Goal: Information Seeking & Learning: Learn about a topic

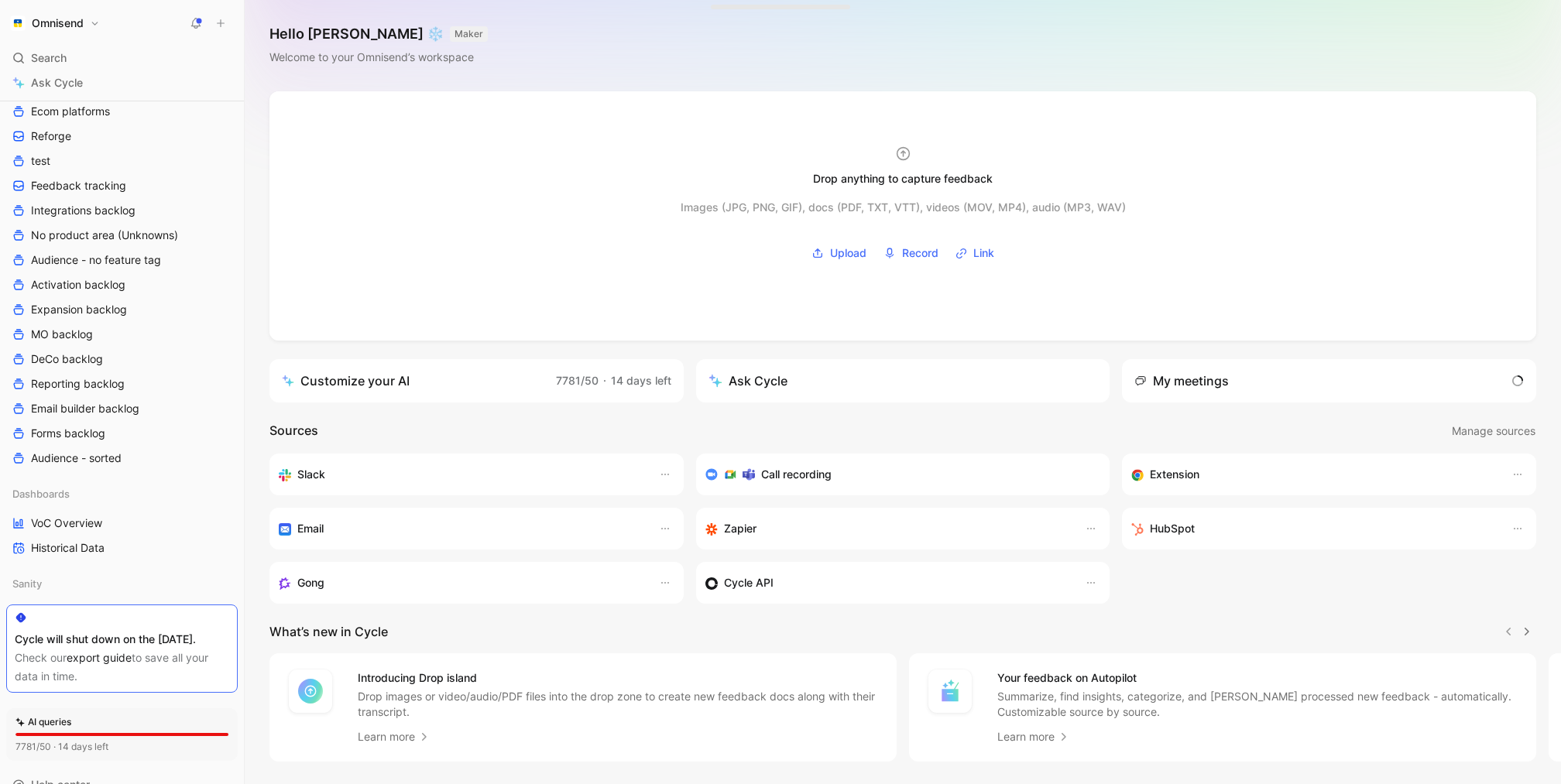
scroll to position [393, 0]
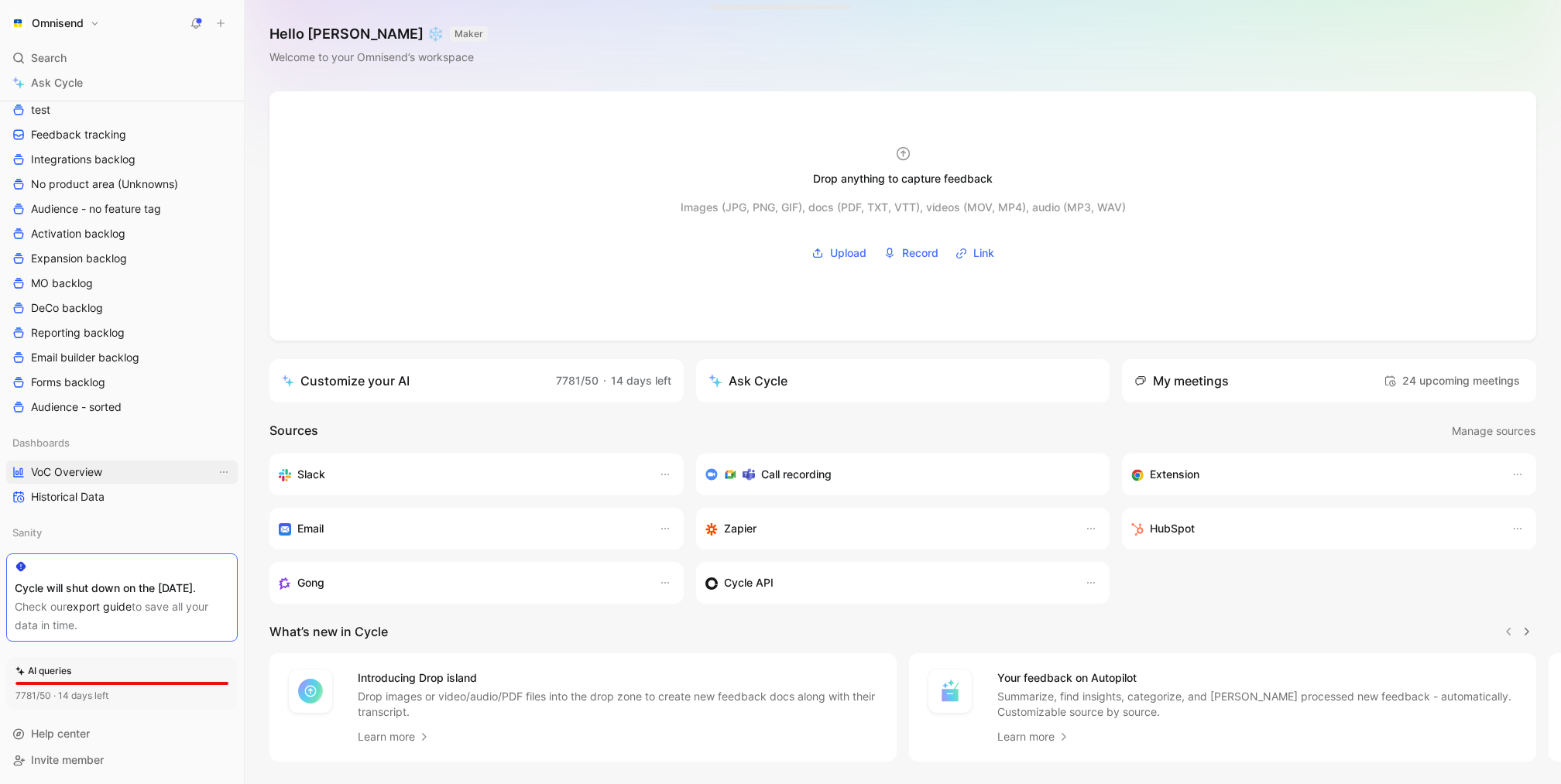
click at [102, 464] on span "VoC Overview" at bounding box center [67, 472] width 71 height 16
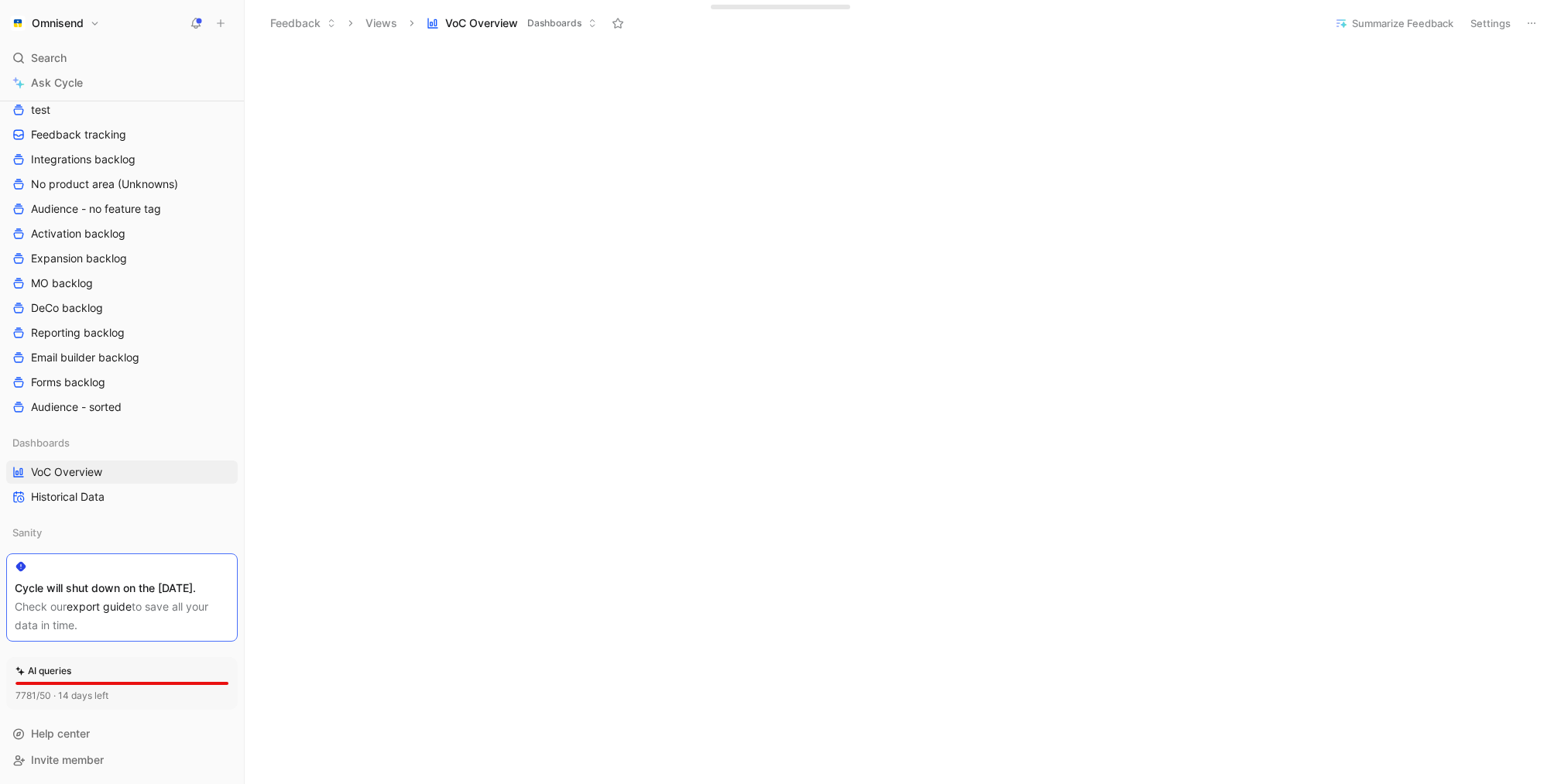
scroll to position [882, 0]
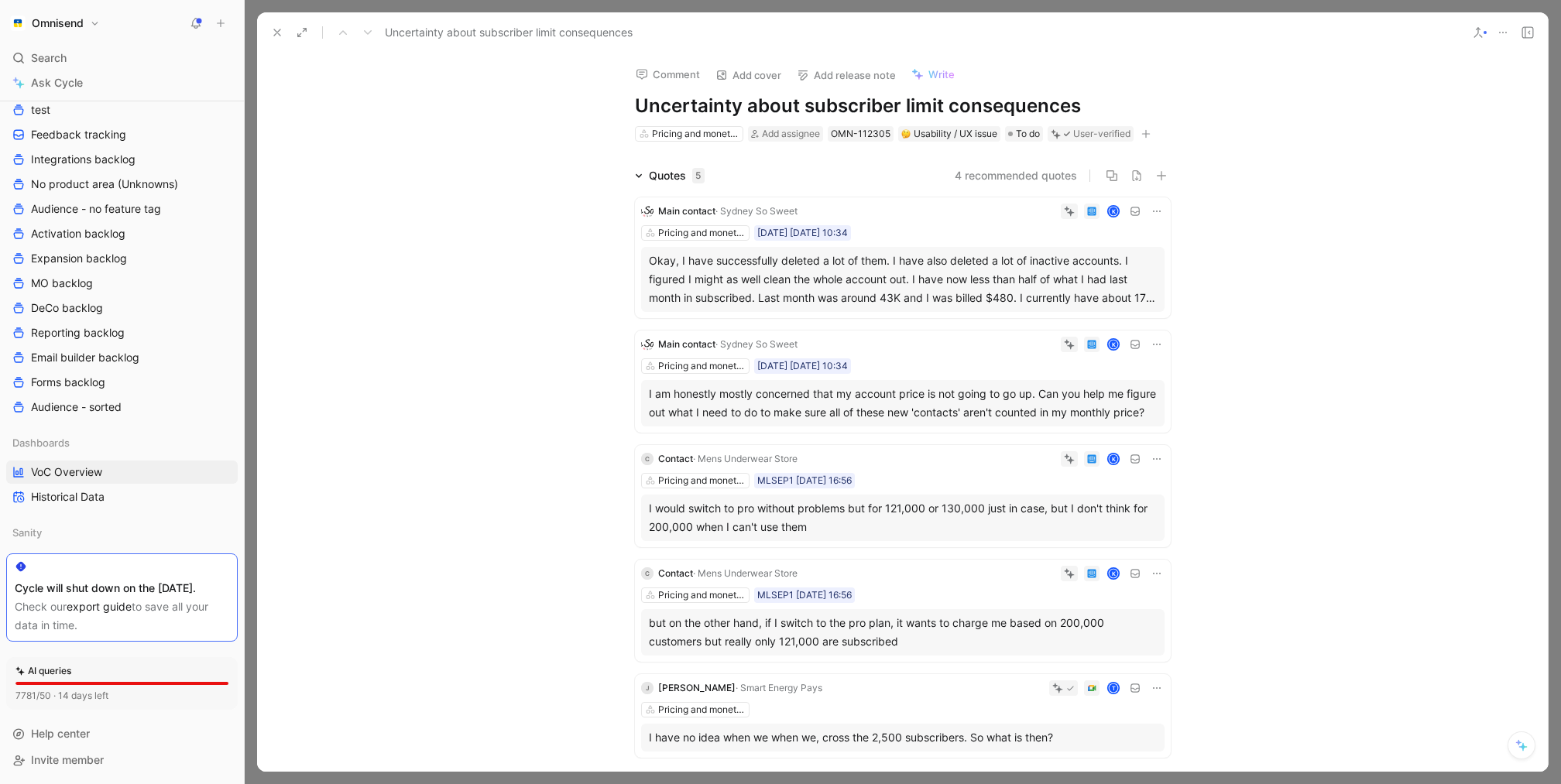
click at [269, 33] on button at bounding box center [277, 32] width 22 height 22
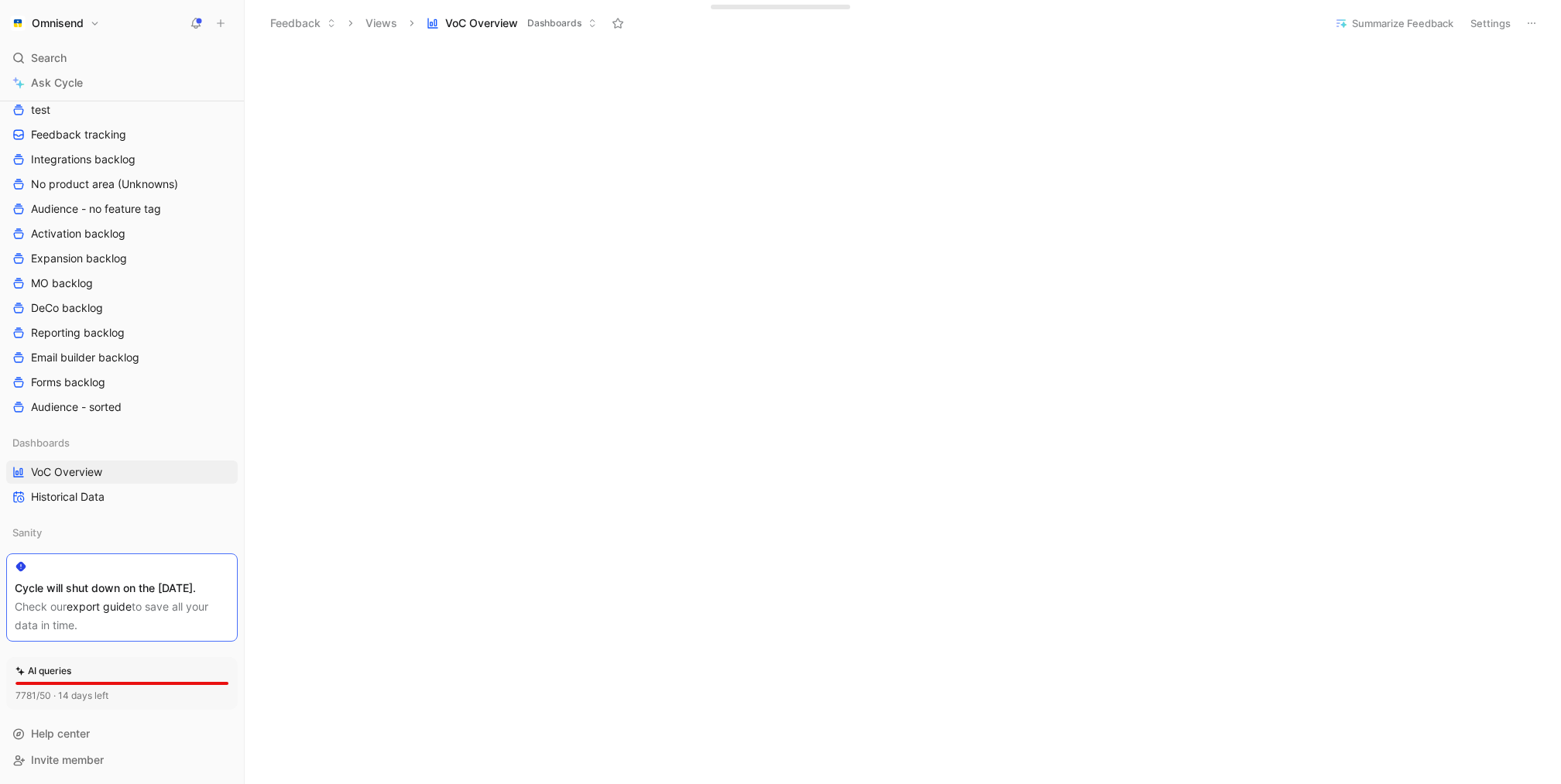
scroll to position [1009, 0]
